Goal: Obtain resource: Obtain resource

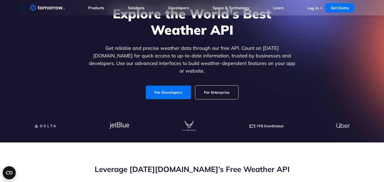
scroll to position [48, 0]
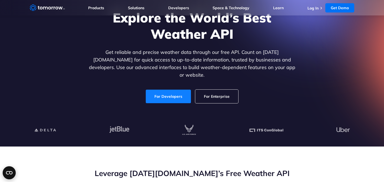
click at [175, 97] on link "For Developers" at bounding box center [168, 97] width 45 height 14
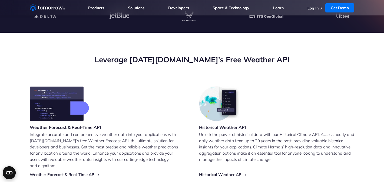
scroll to position [163, 0]
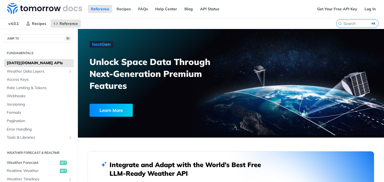
click at [40, 160] on span "Weather Forecast" at bounding box center [33, 162] width 52 height 5
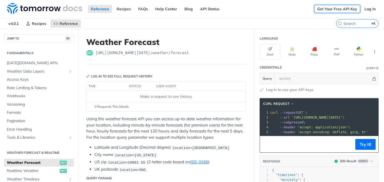
click at [350, 8] on link "Get Your Free API Key" at bounding box center [337, 9] width 46 height 8
